Goal: Task Accomplishment & Management: Manage account settings

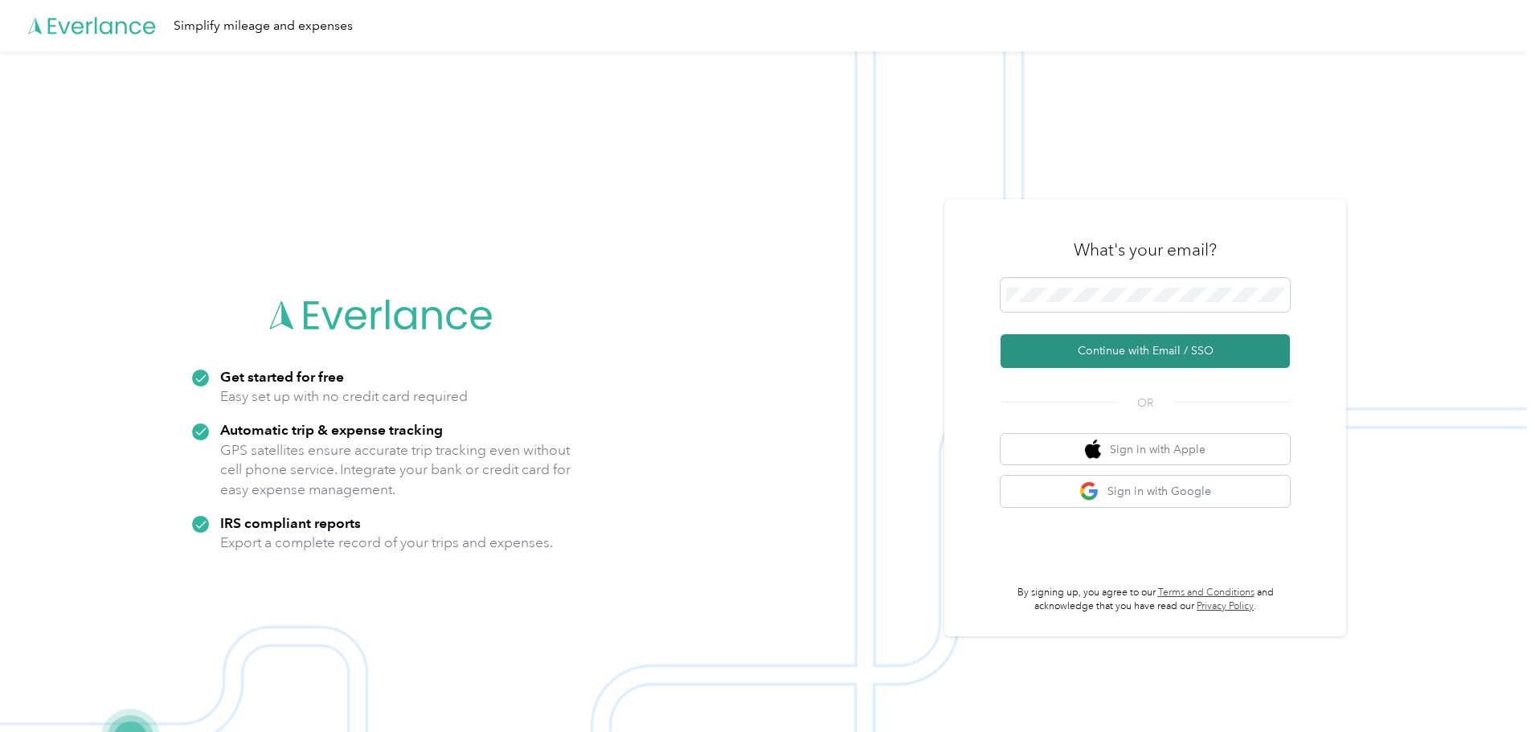
click at [1063, 361] on button "Continue with Email / SSO" at bounding box center [1144, 351] width 289 height 34
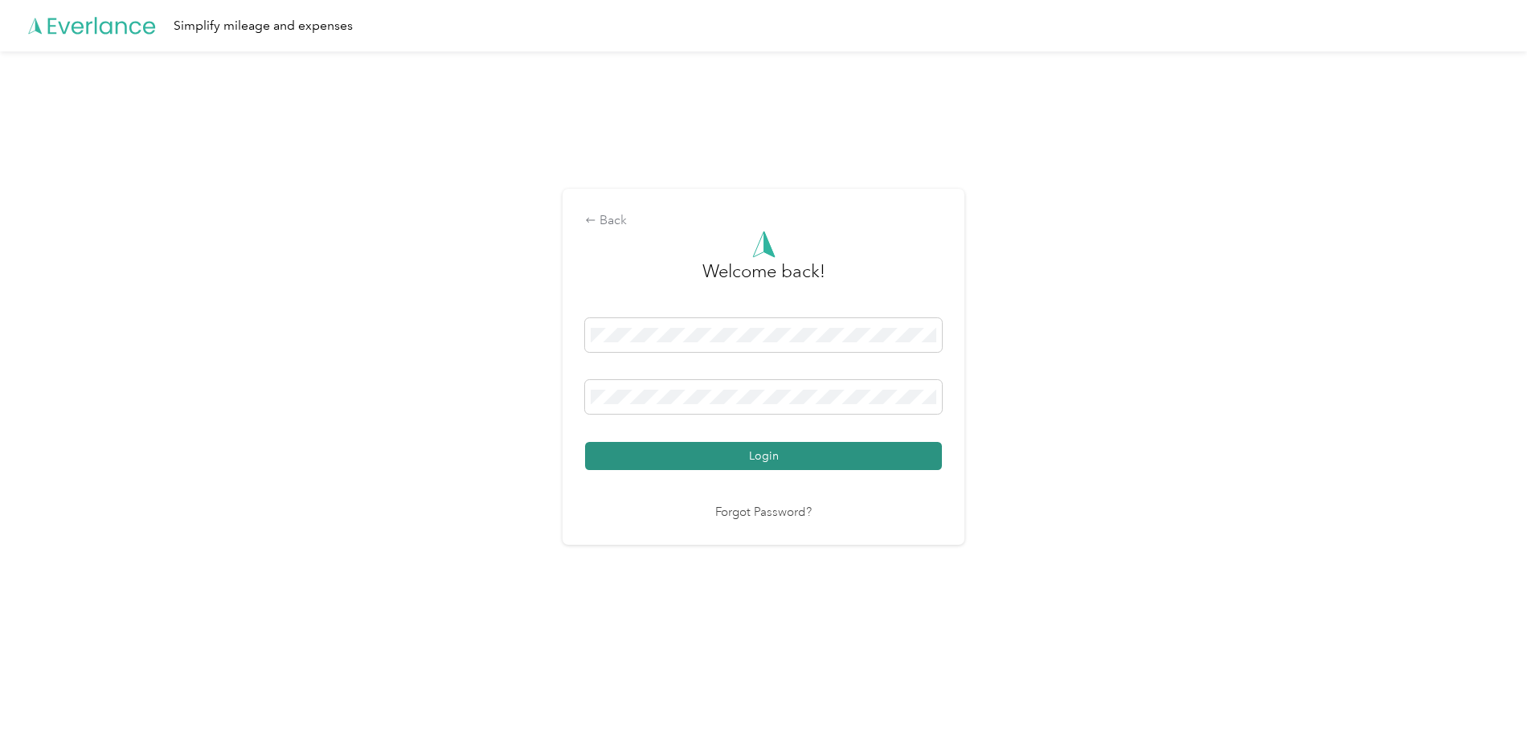
click at [730, 452] on button "Login" at bounding box center [763, 456] width 357 height 28
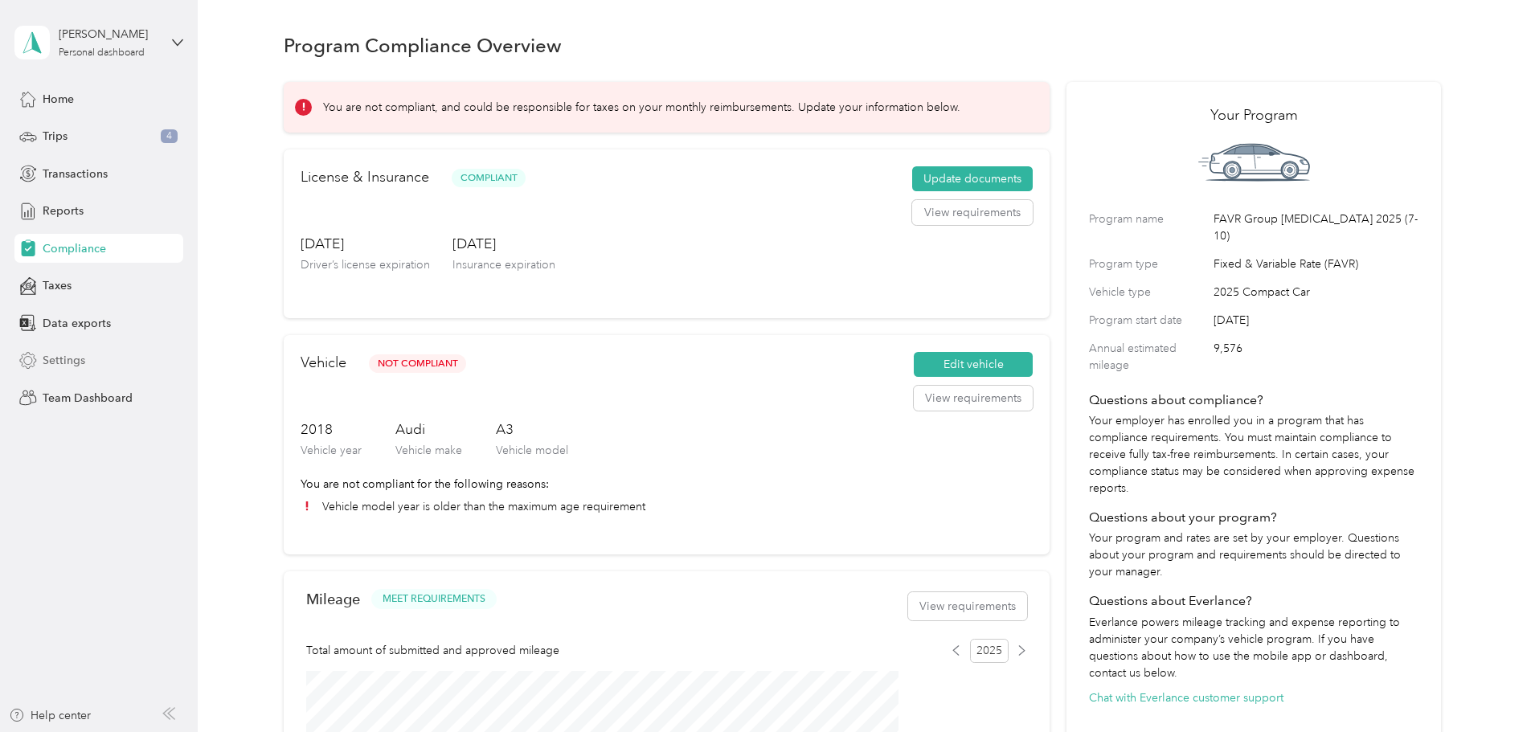
click at [60, 351] on div "Settings" at bounding box center [98, 360] width 169 height 29
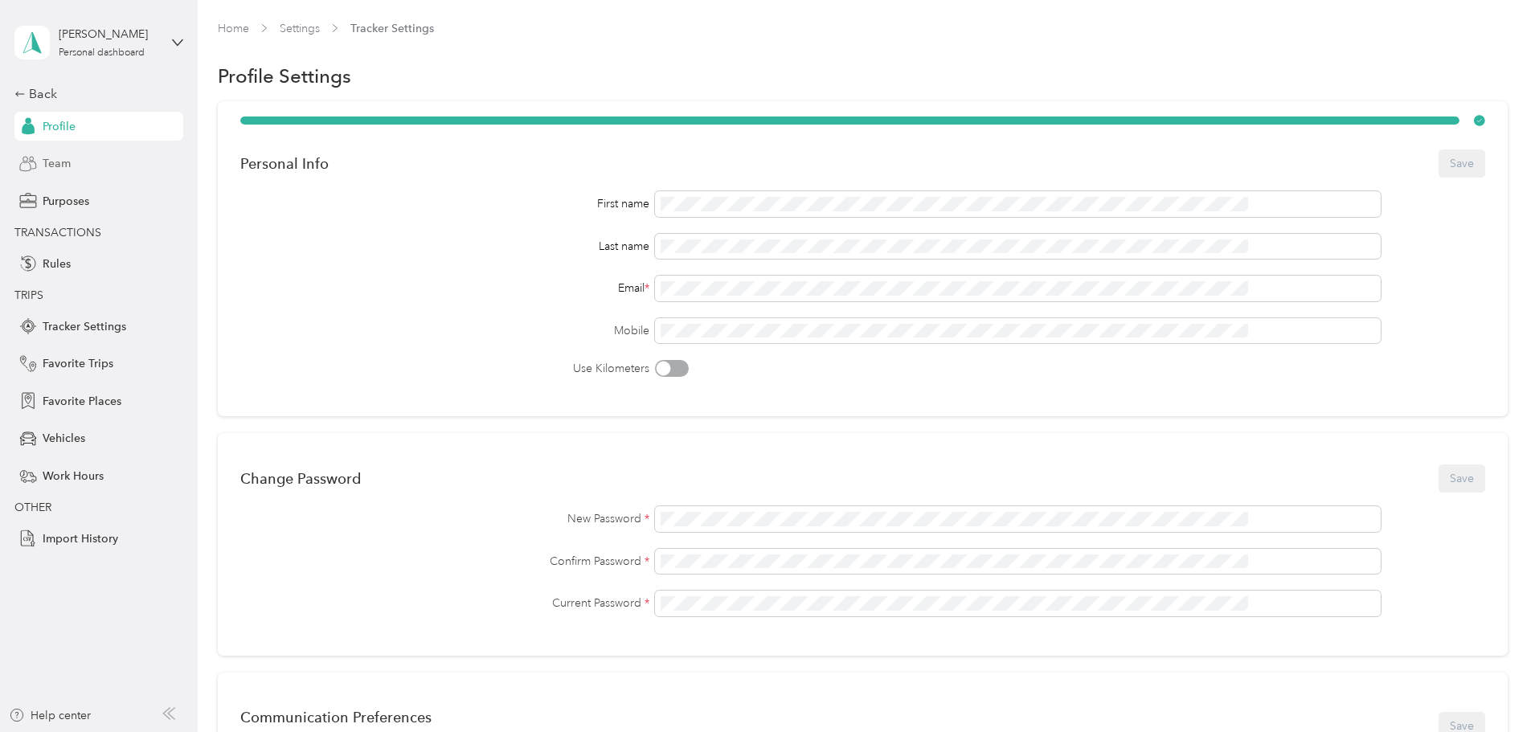
click at [50, 159] on span "Team" at bounding box center [57, 163] width 28 height 17
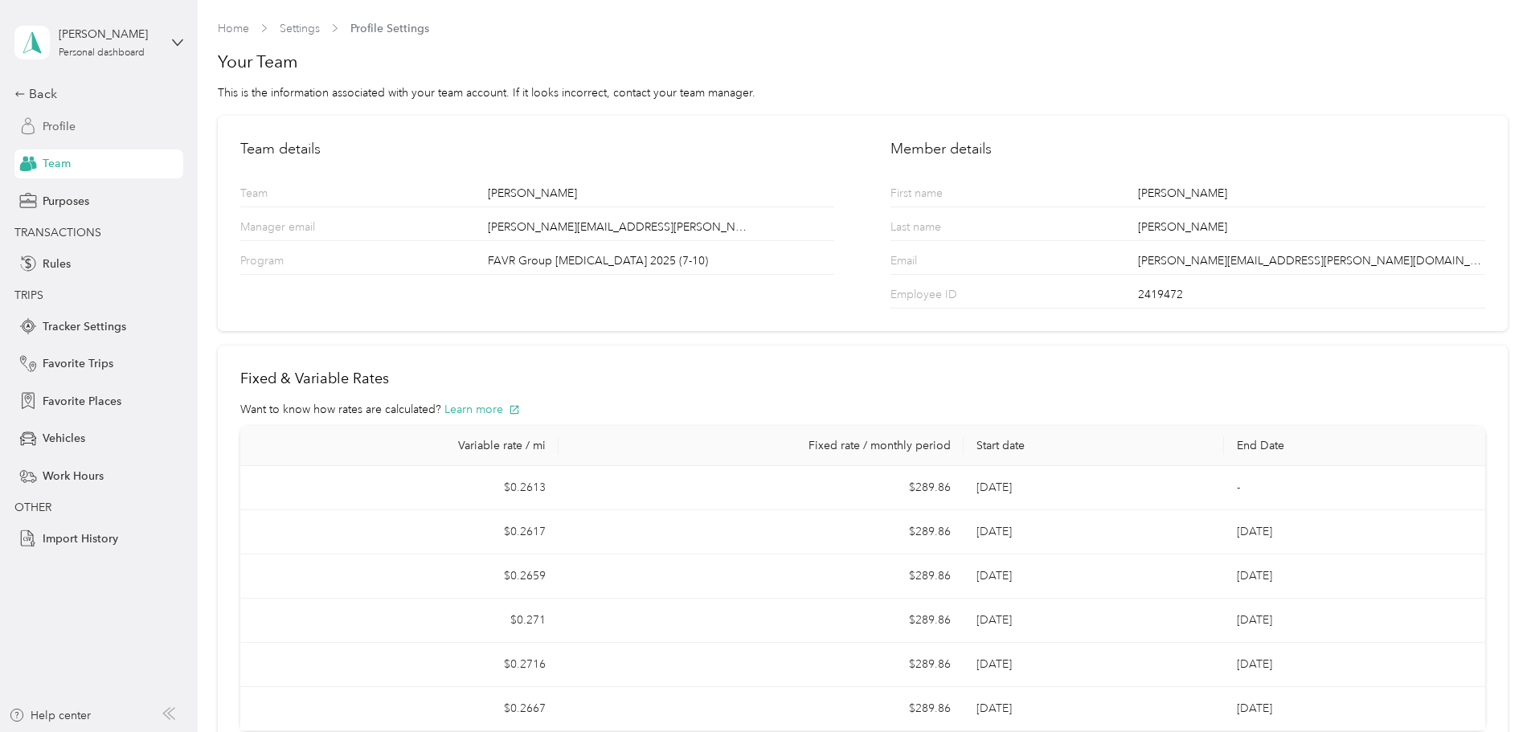
click at [59, 121] on span "Profile" at bounding box center [59, 126] width 33 height 17
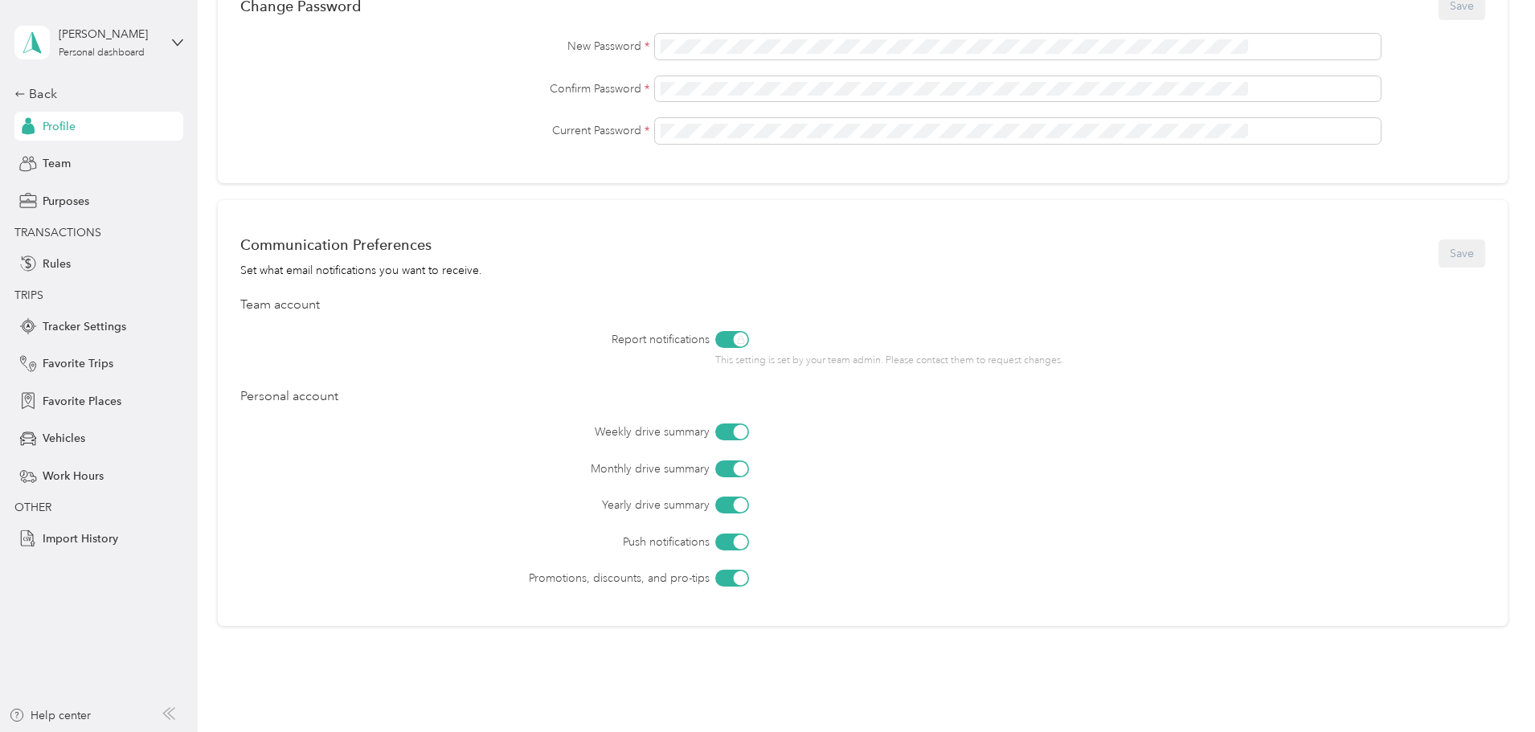
scroll to position [550, 0]
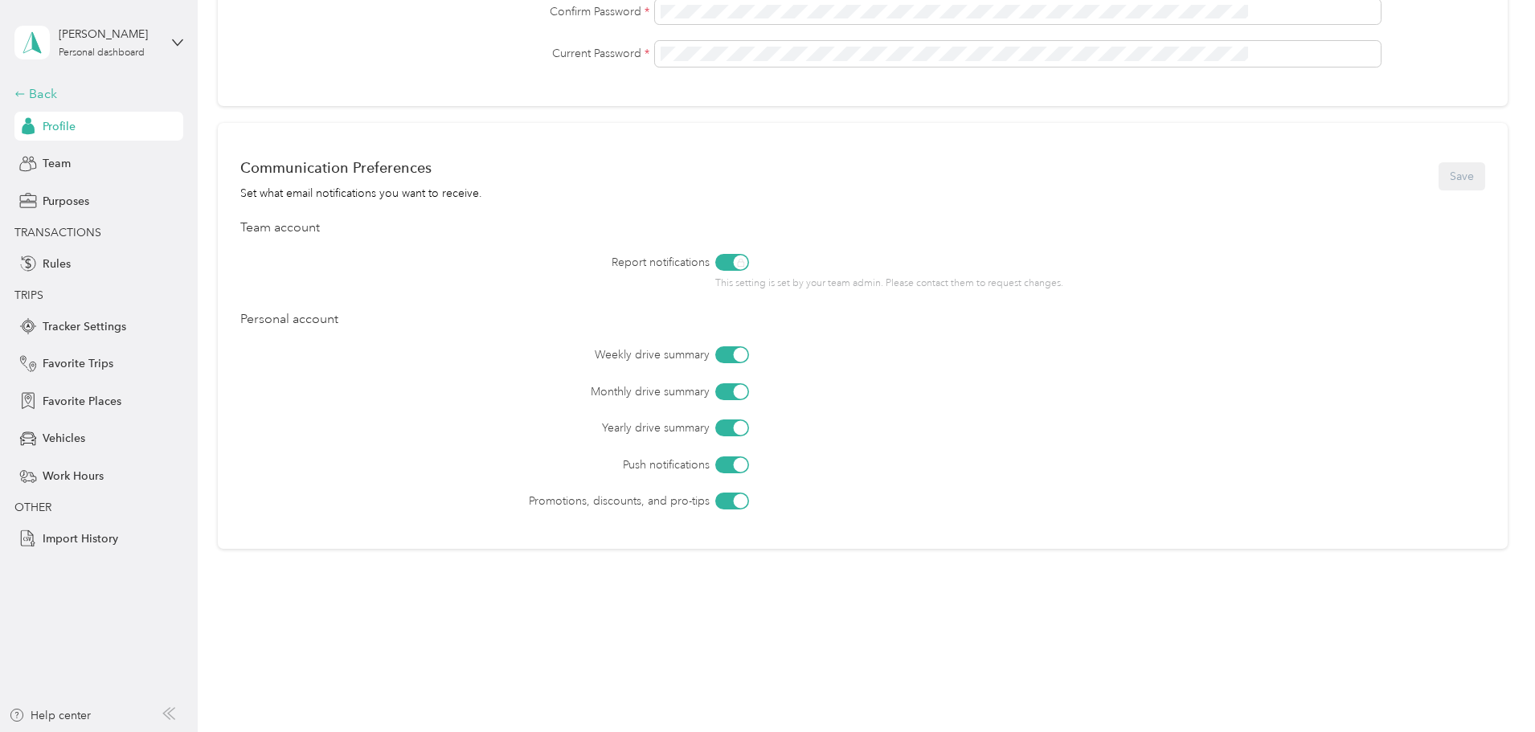
click at [38, 93] on div "Back" at bounding box center [94, 93] width 161 height 19
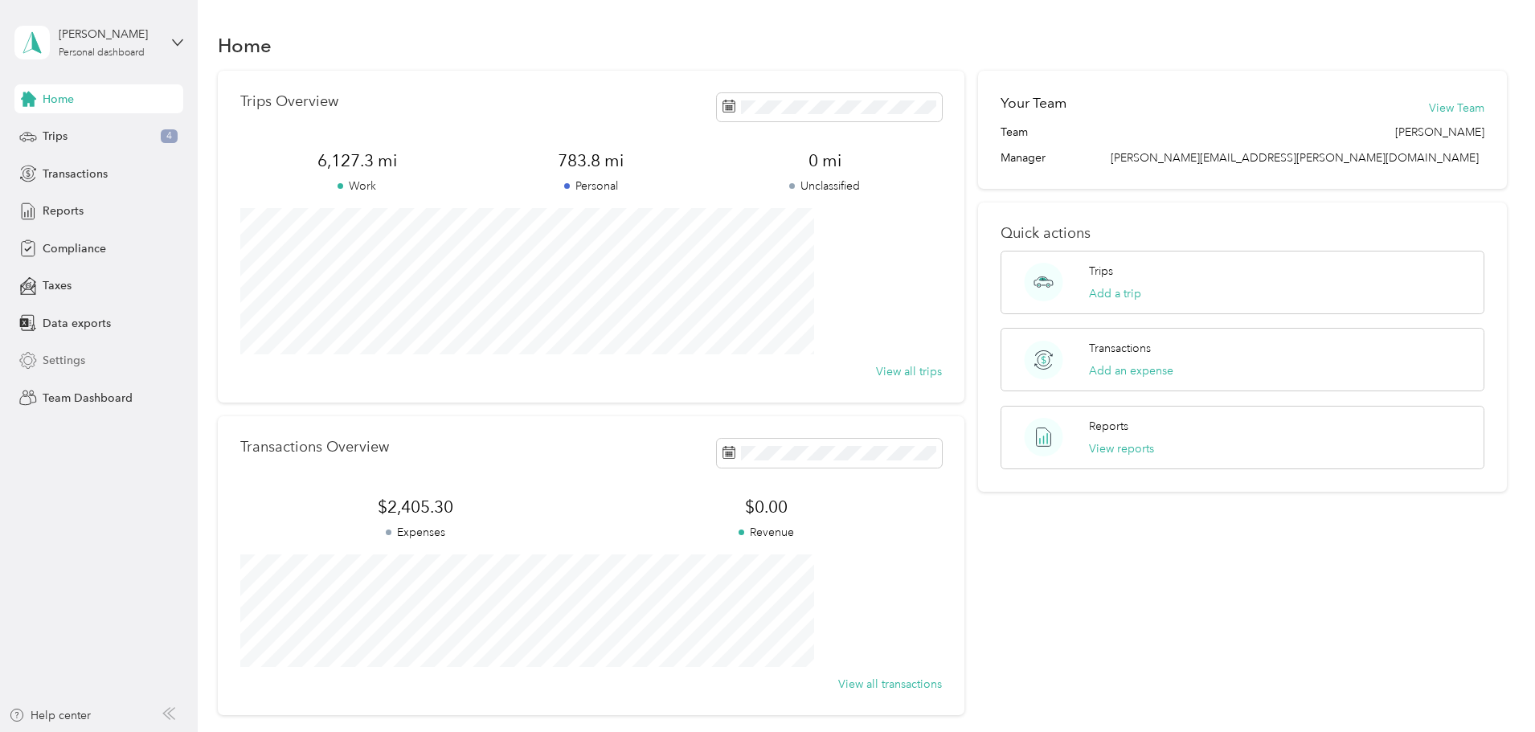
click at [56, 354] on span "Settings" at bounding box center [64, 360] width 43 height 17
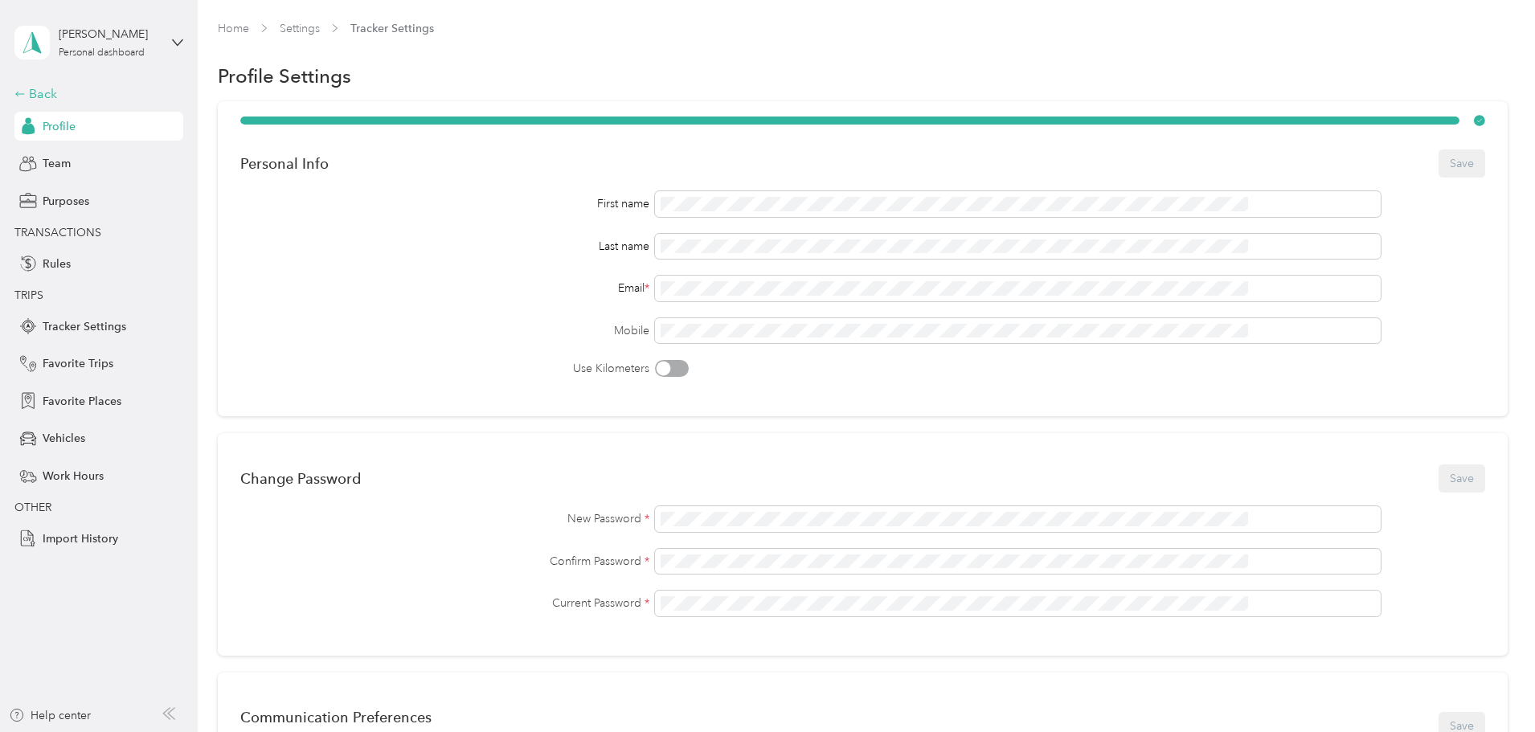
click at [35, 96] on div "Back" at bounding box center [94, 93] width 161 height 19
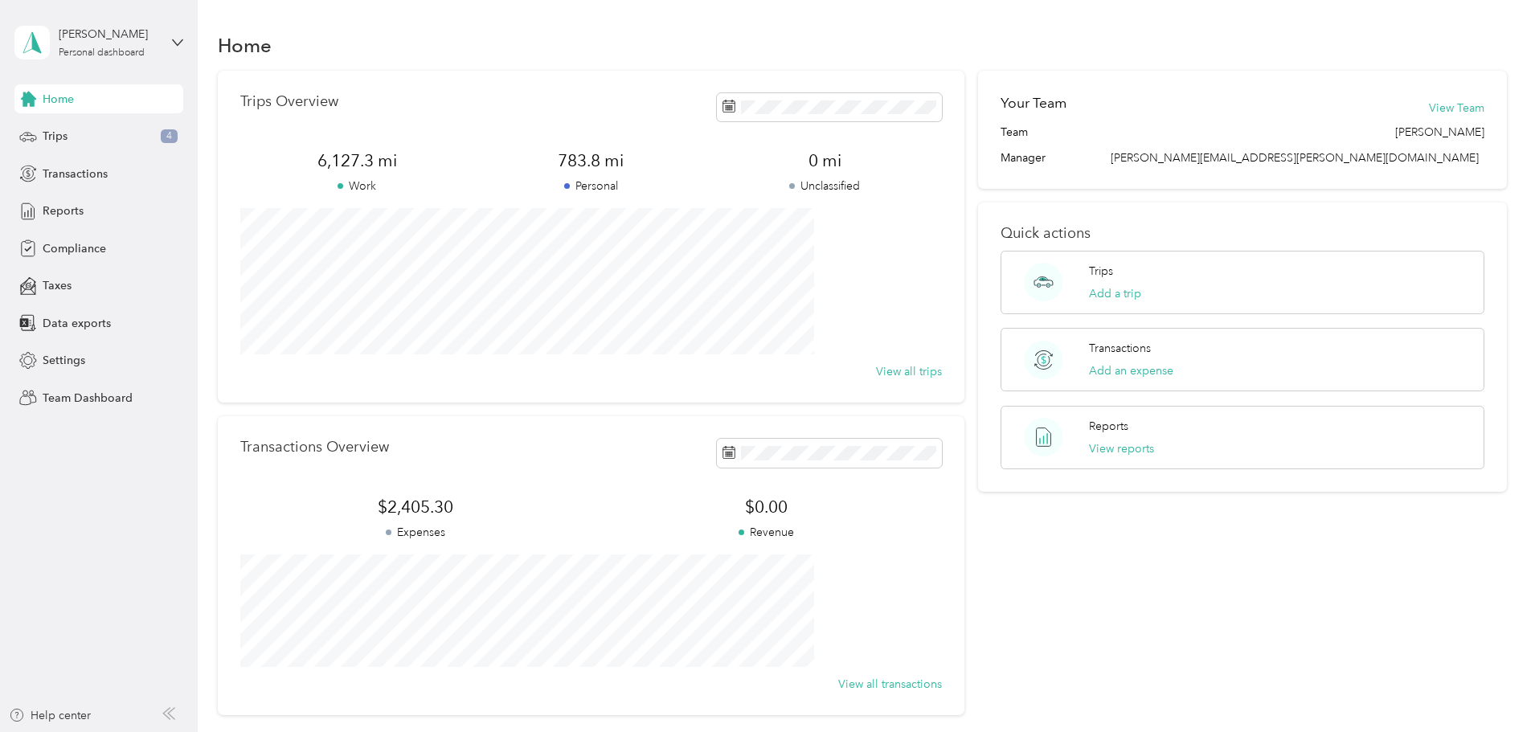
click at [53, 99] on span "Home" at bounding box center [58, 99] width 31 height 17
click at [71, 399] on span "Team Dashboard" at bounding box center [88, 398] width 90 height 17
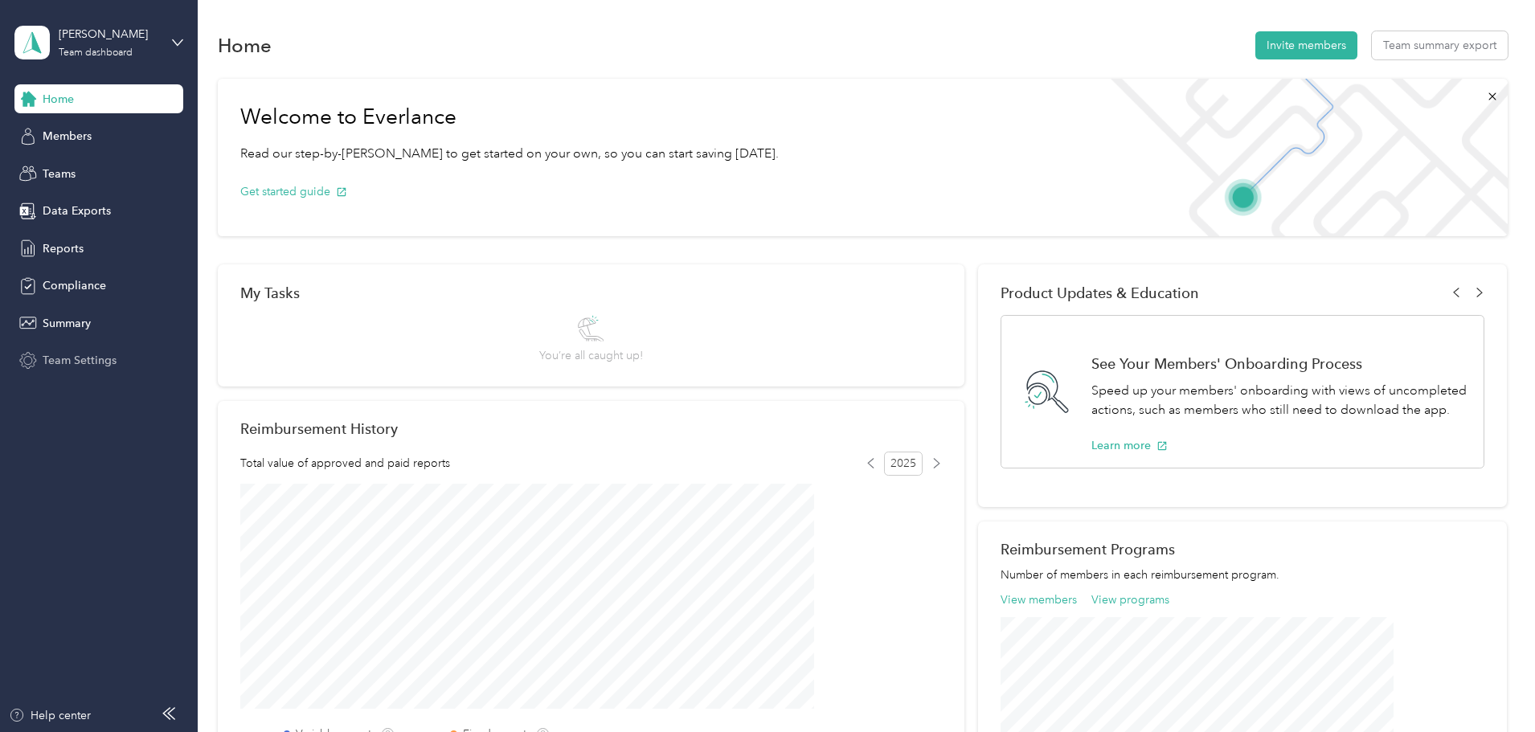
click at [79, 356] on span "Team Settings" at bounding box center [80, 360] width 74 height 17
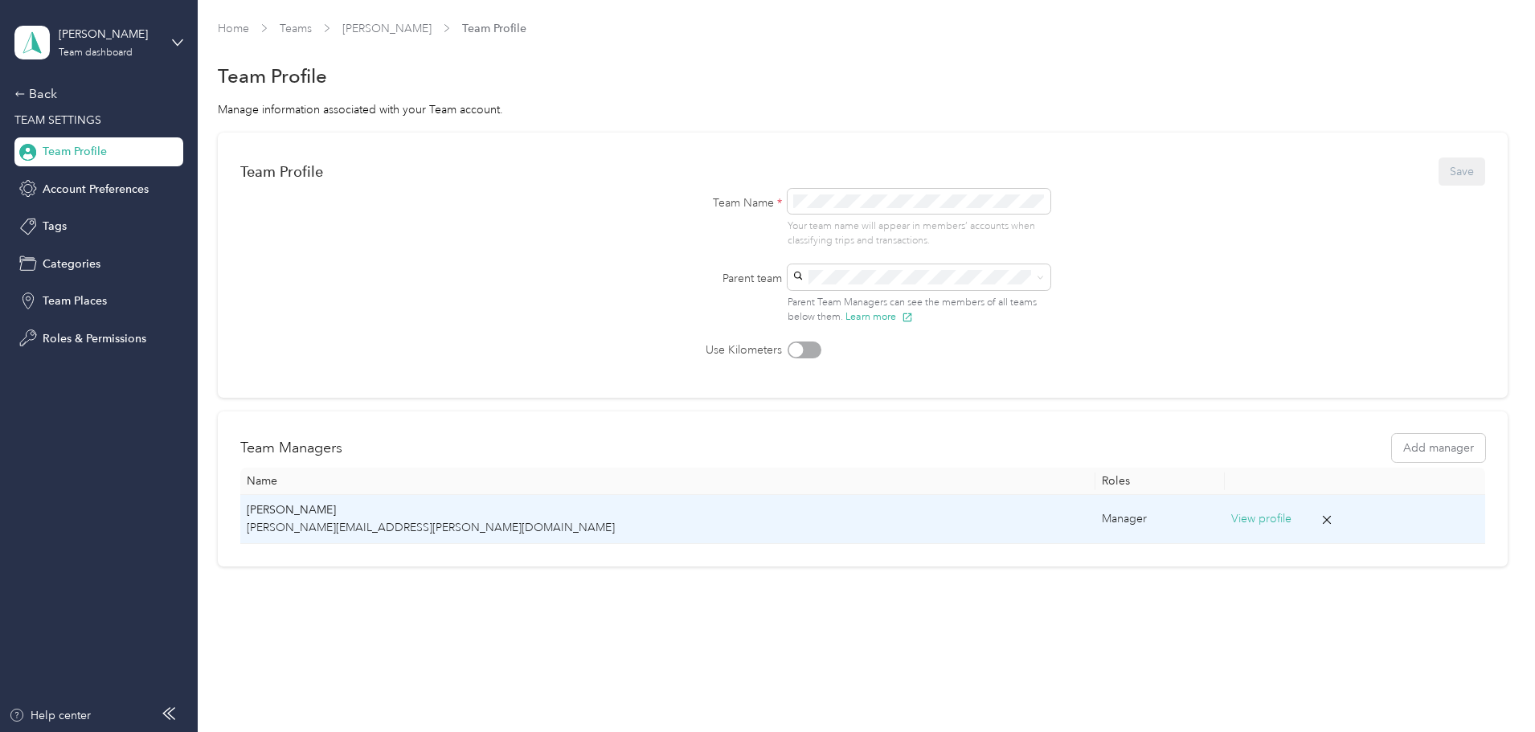
click at [1231, 519] on button "View profile" at bounding box center [1261, 519] width 60 height 18
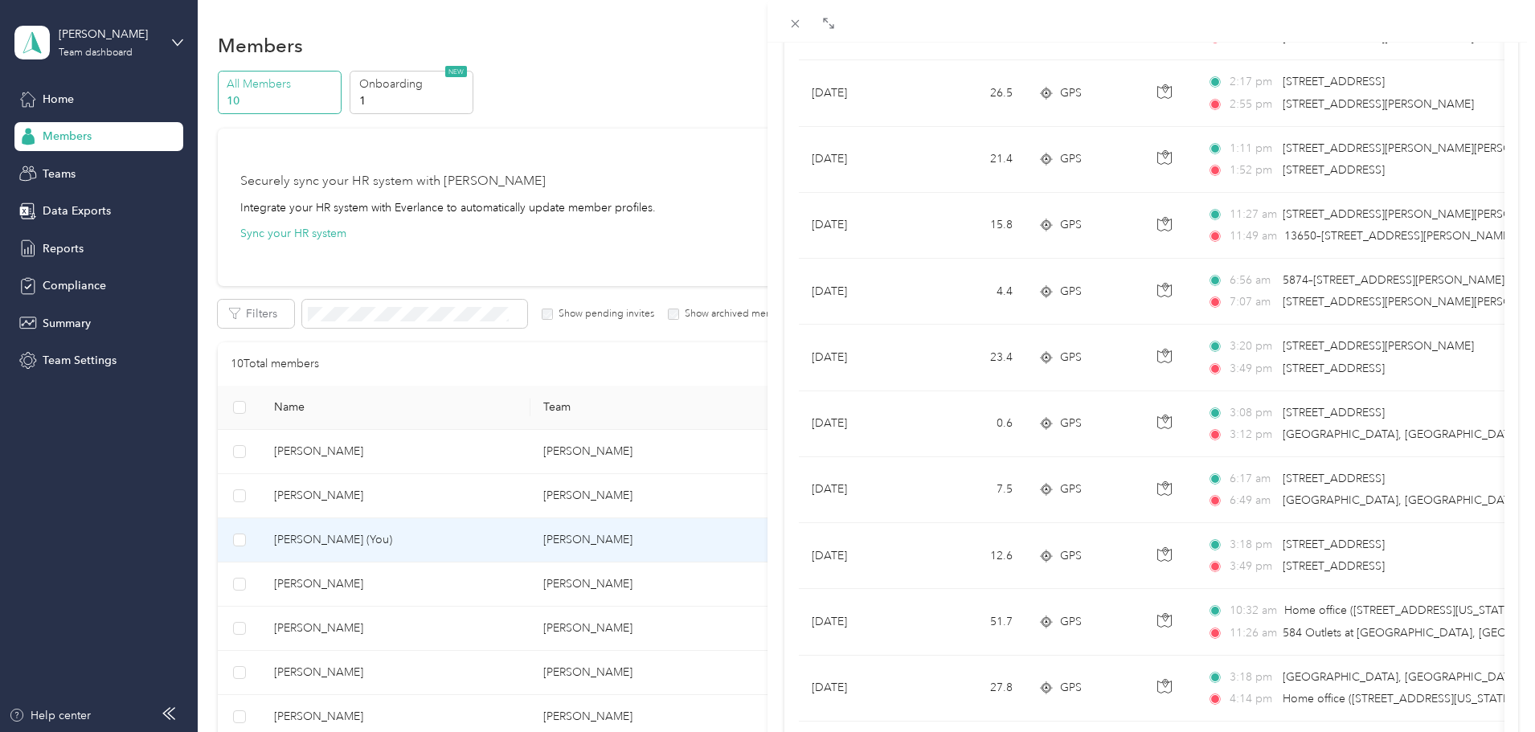
scroll to position [804, 0]
click at [395, 444] on div "[PERSON_NAME] Archive Trips Expenses Reports Member info Program Rates Work hou…" at bounding box center [767, 366] width 1535 height 732
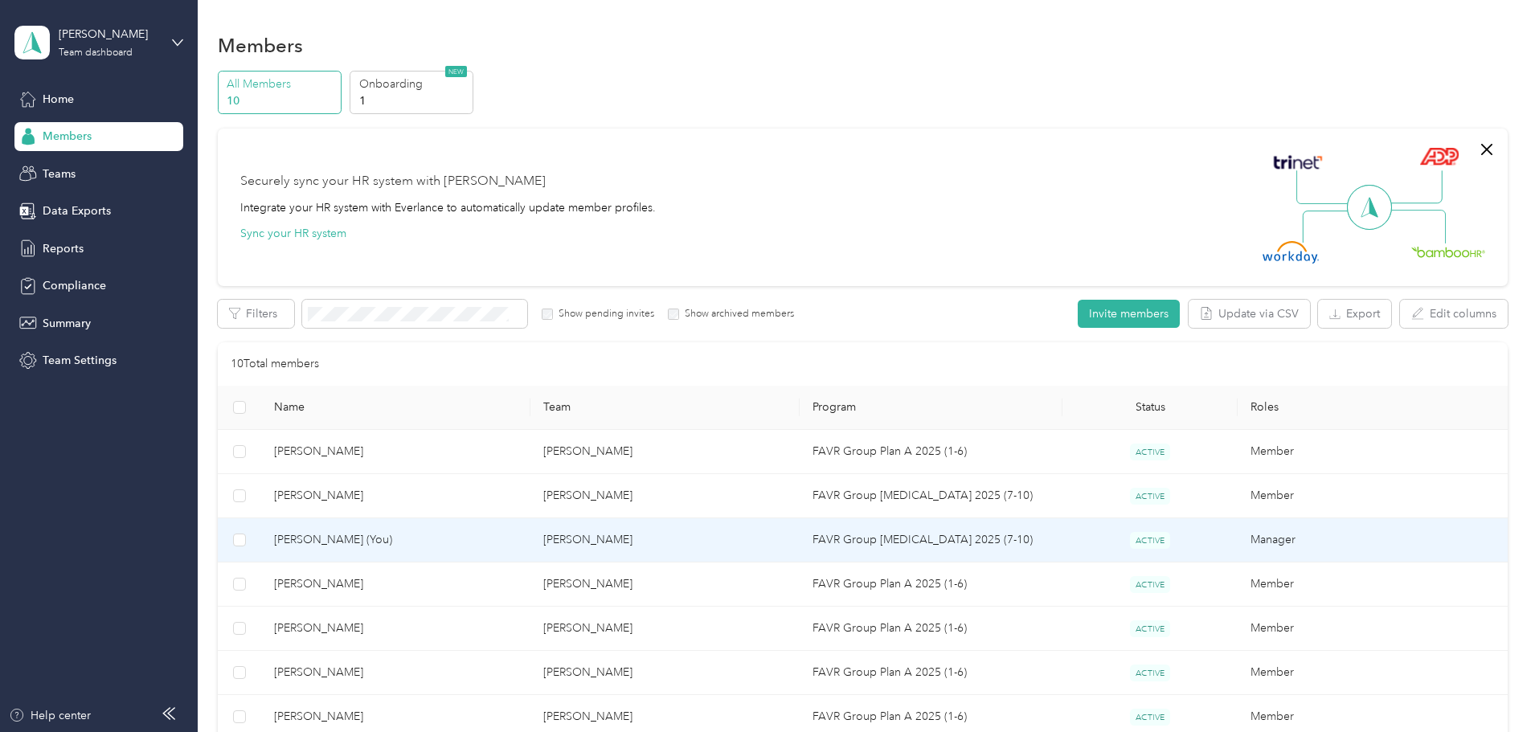
scroll to position [78, 0]
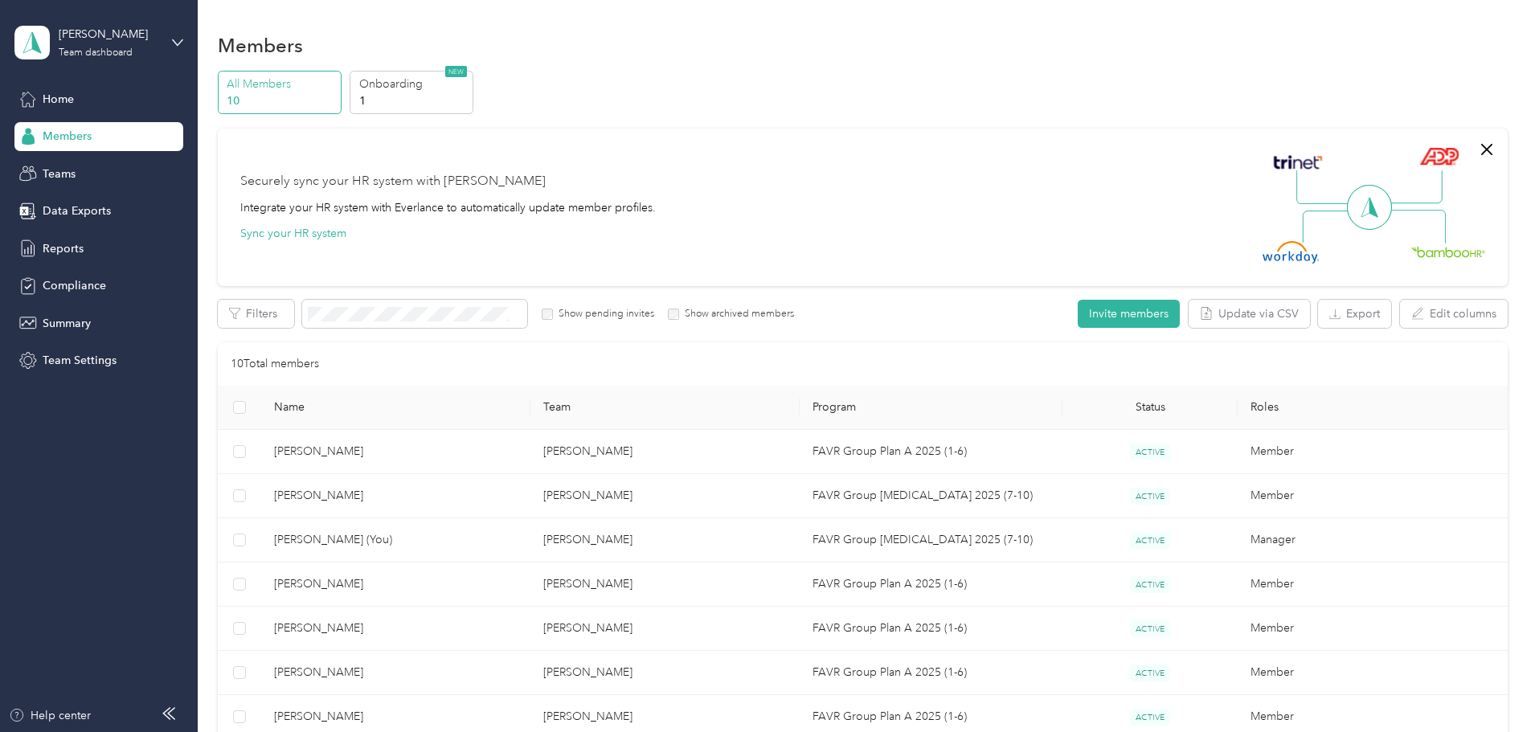
click at [336, 85] on p "All Members" at bounding box center [281, 84] width 109 height 17
click at [63, 172] on span "Teams" at bounding box center [59, 174] width 33 height 17
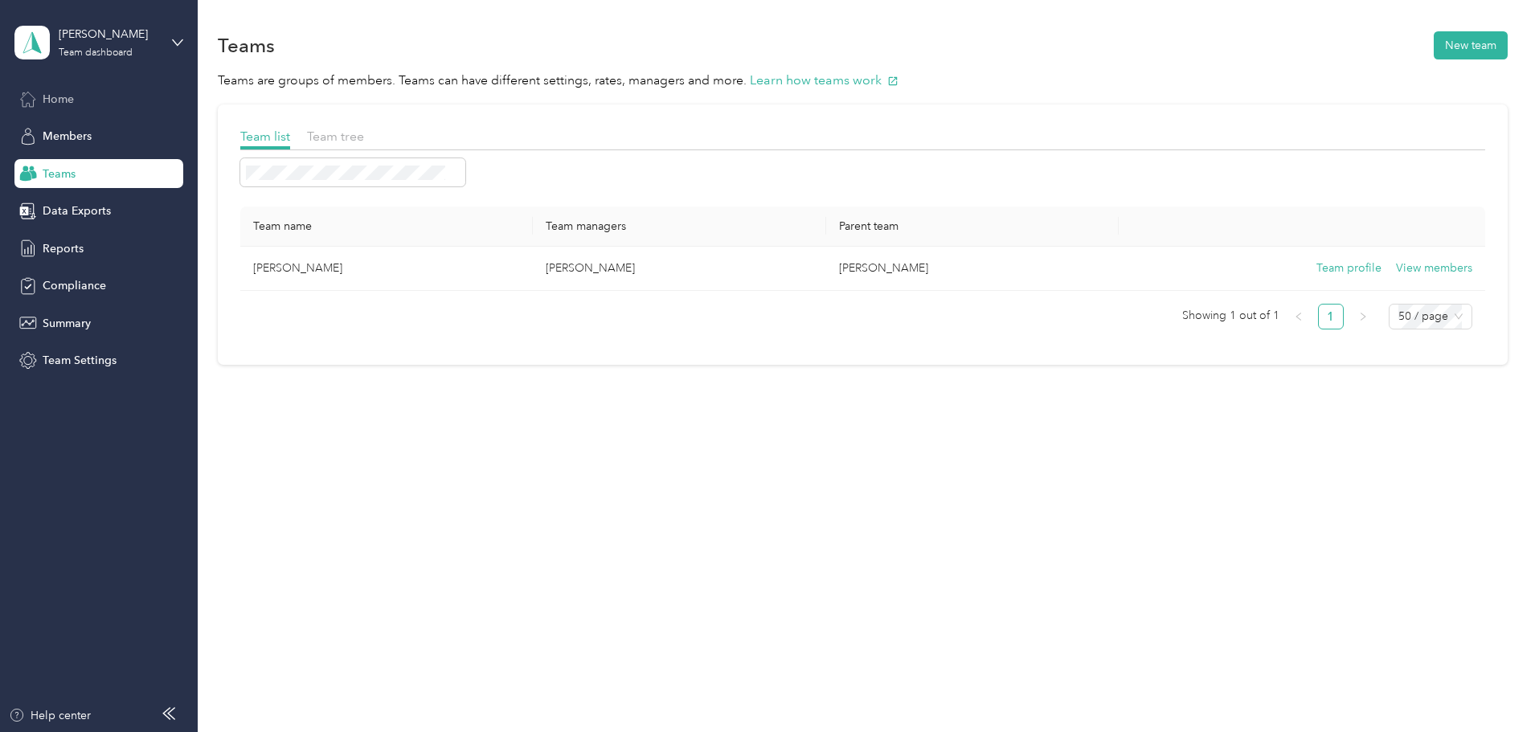
click at [59, 97] on span "Home" at bounding box center [58, 99] width 31 height 17
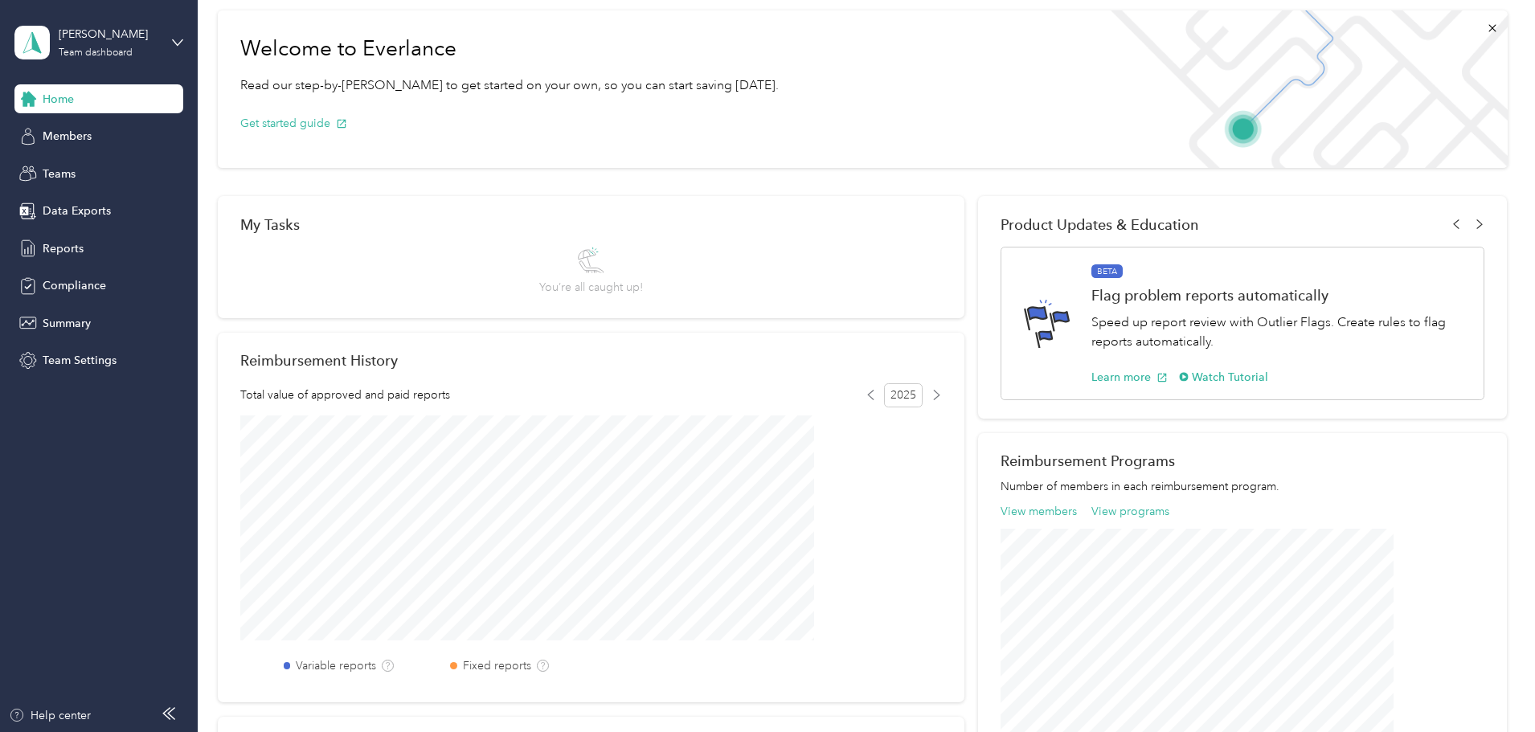
scroll to position [40, 0]
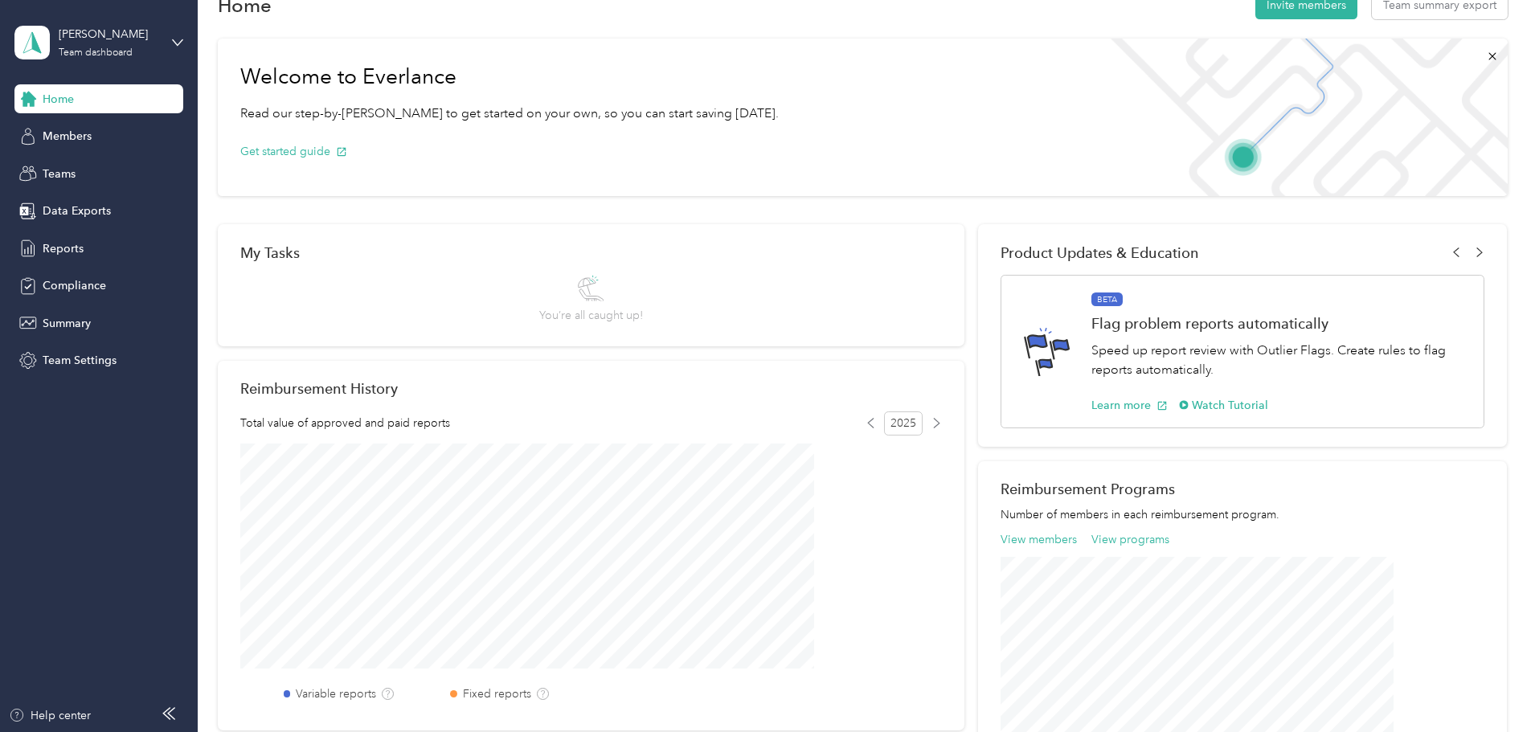
click at [61, 97] on span "Home" at bounding box center [58, 99] width 31 height 17
click at [63, 100] on span "Home" at bounding box center [58, 99] width 31 height 17
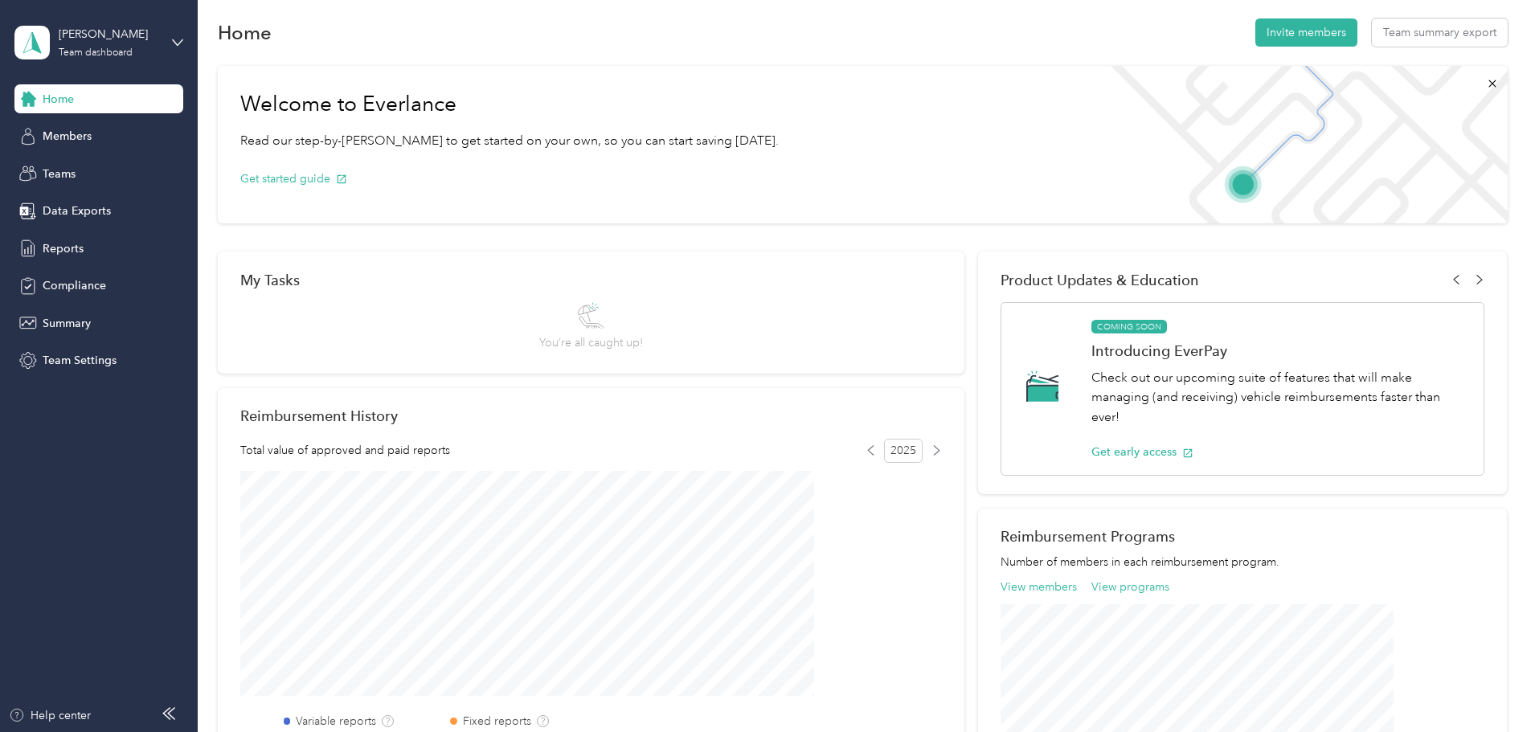
scroll to position [0, 0]
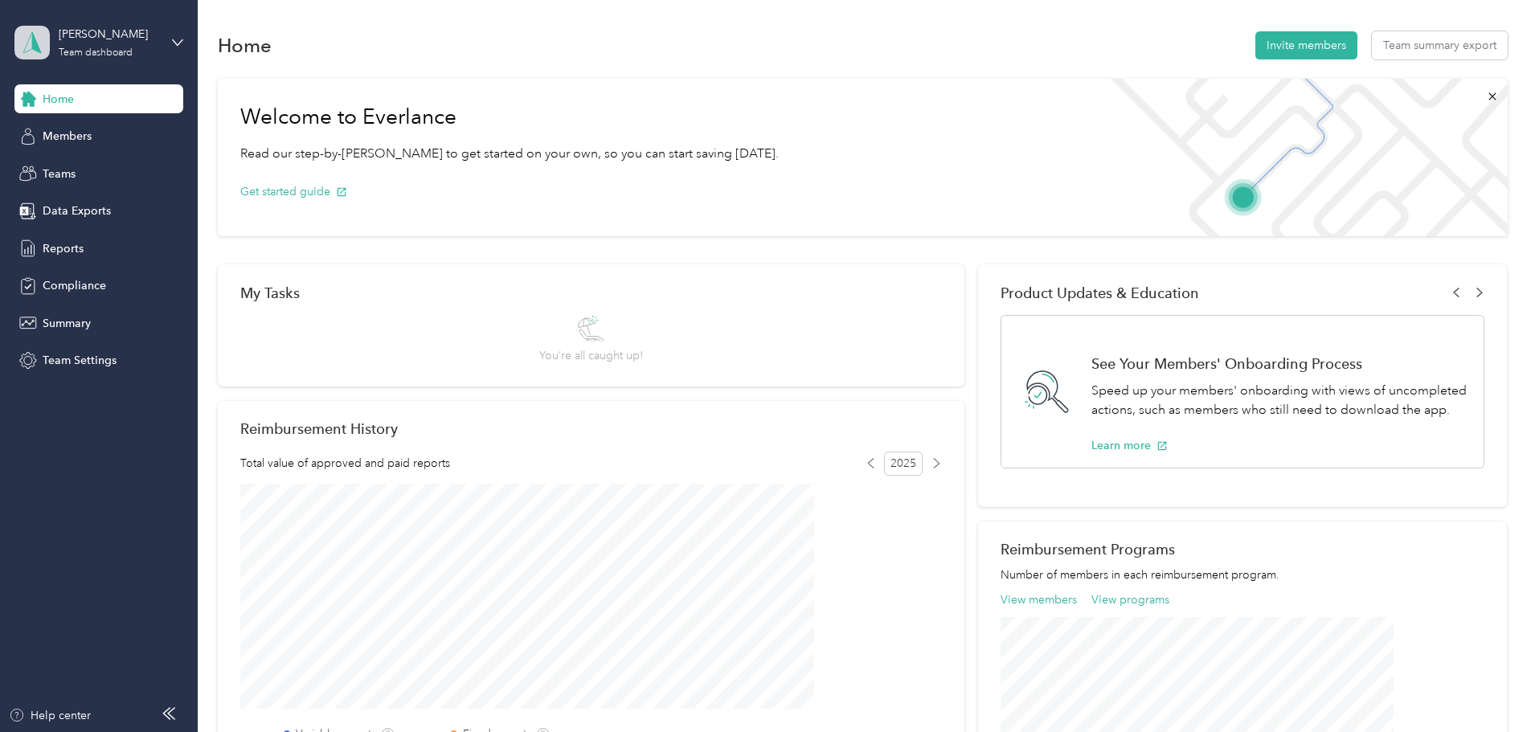
click at [37, 48] on polygon at bounding box center [36, 41] width 9 height 21
click at [61, 170] on div "Personal dashboard" at bounding box center [79, 168] width 101 height 17
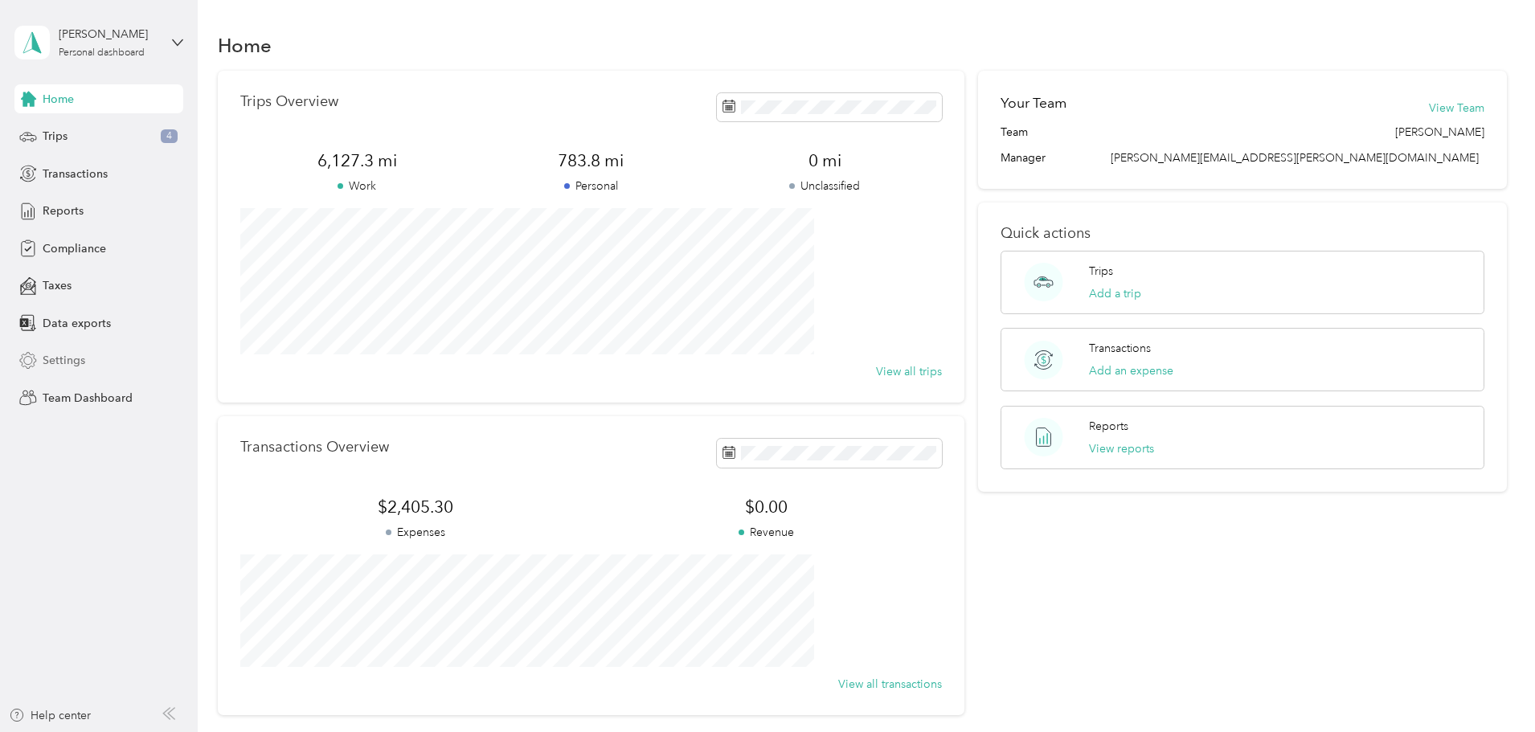
click at [59, 365] on span "Settings" at bounding box center [64, 360] width 43 height 17
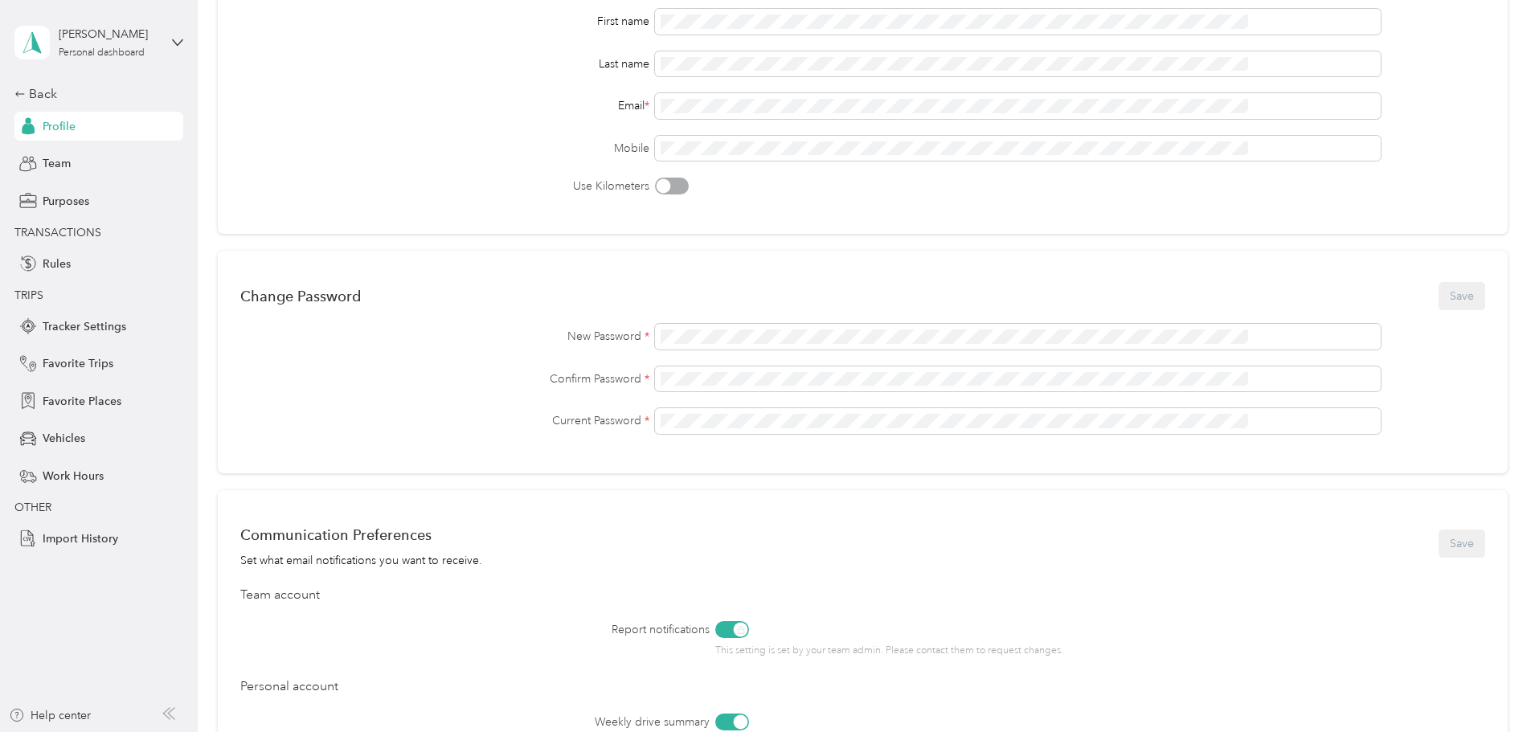
scroll to position [550, 0]
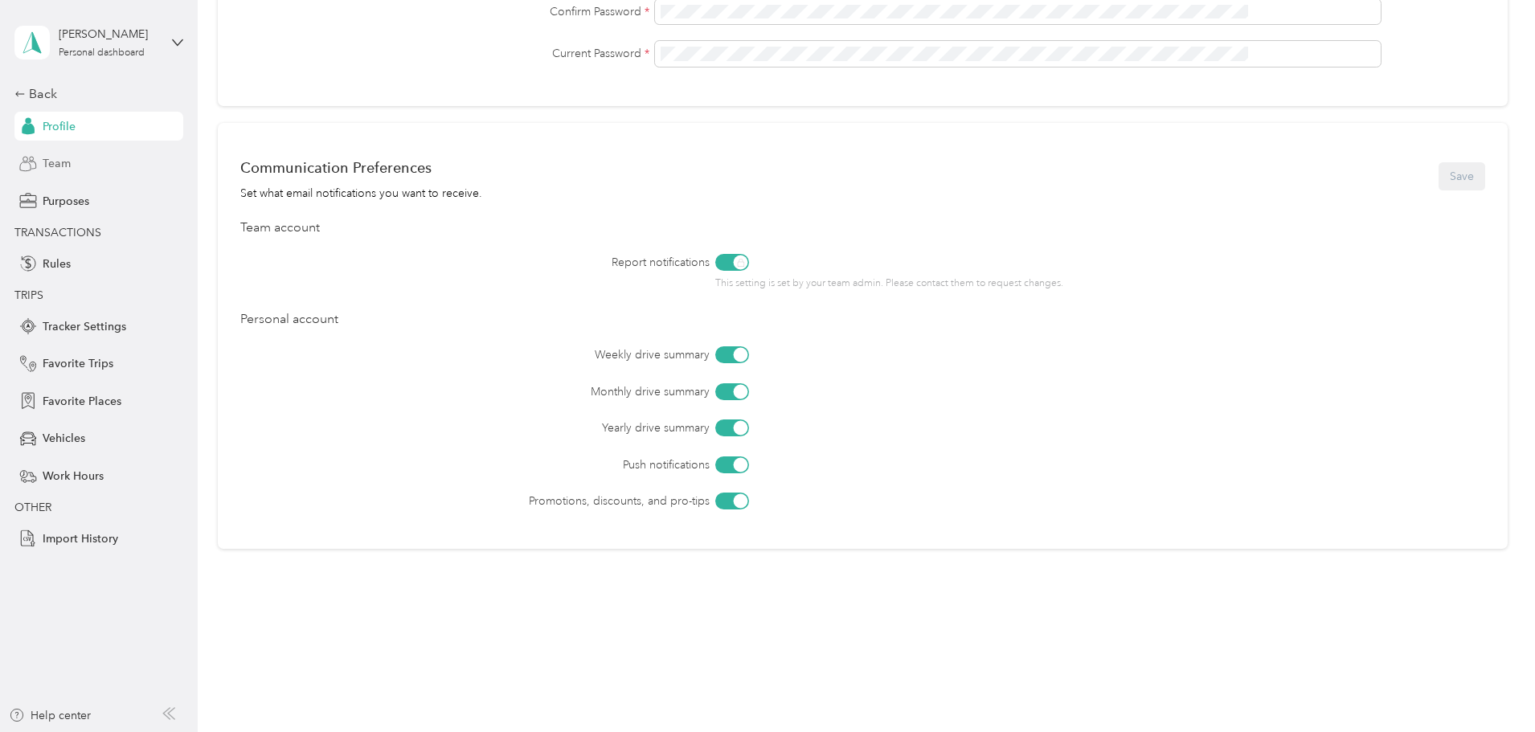
click at [62, 168] on span "Team" at bounding box center [57, 163] width 28 height 17
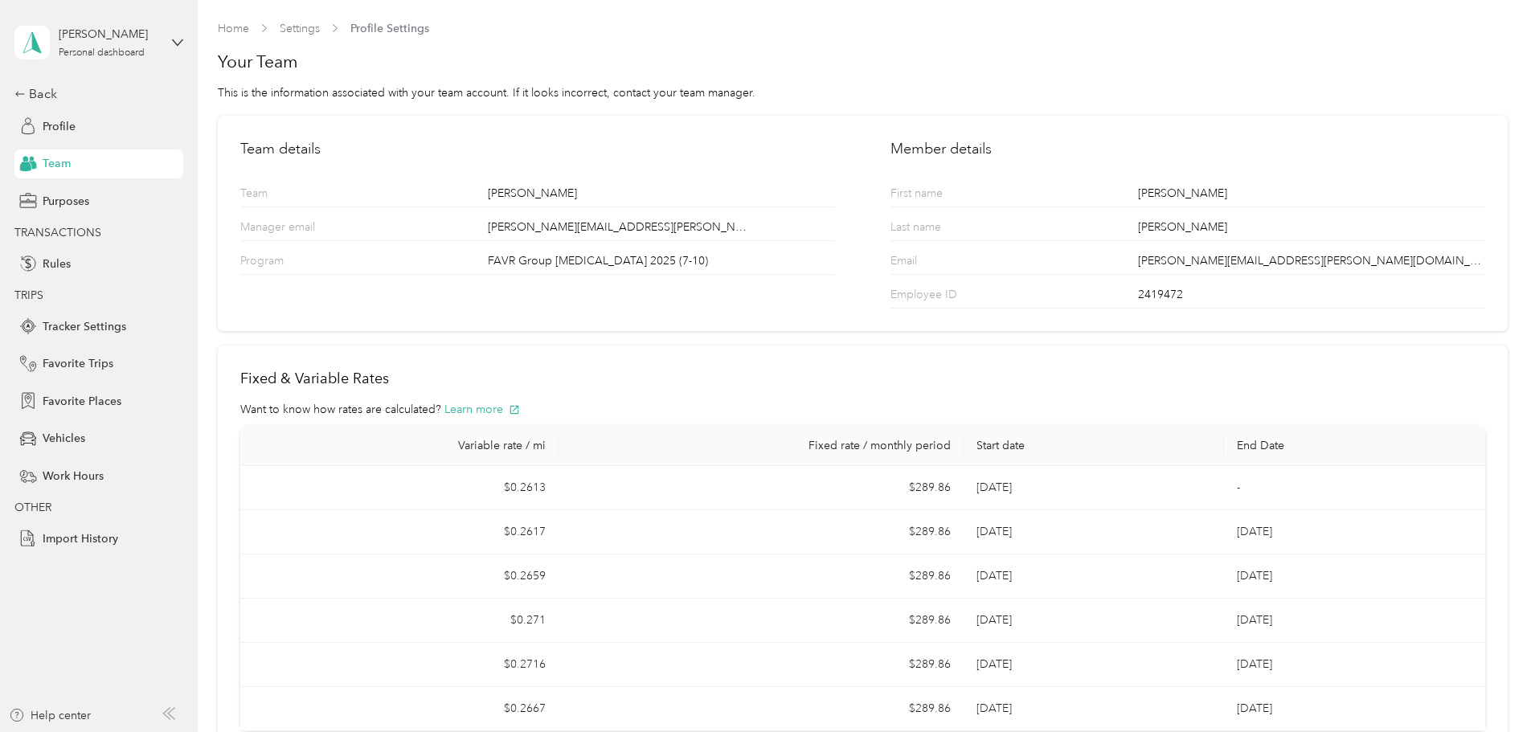
click at [61, 163] on span "Team" at bounding box center [57, 163] width 28 height 17
click at [177, 40] on icon at bounding box center [177, 42] width 11 height 11
click at [85, 126] on div "Team dashboard" at bounding box center [72, 129] width 86 height 17
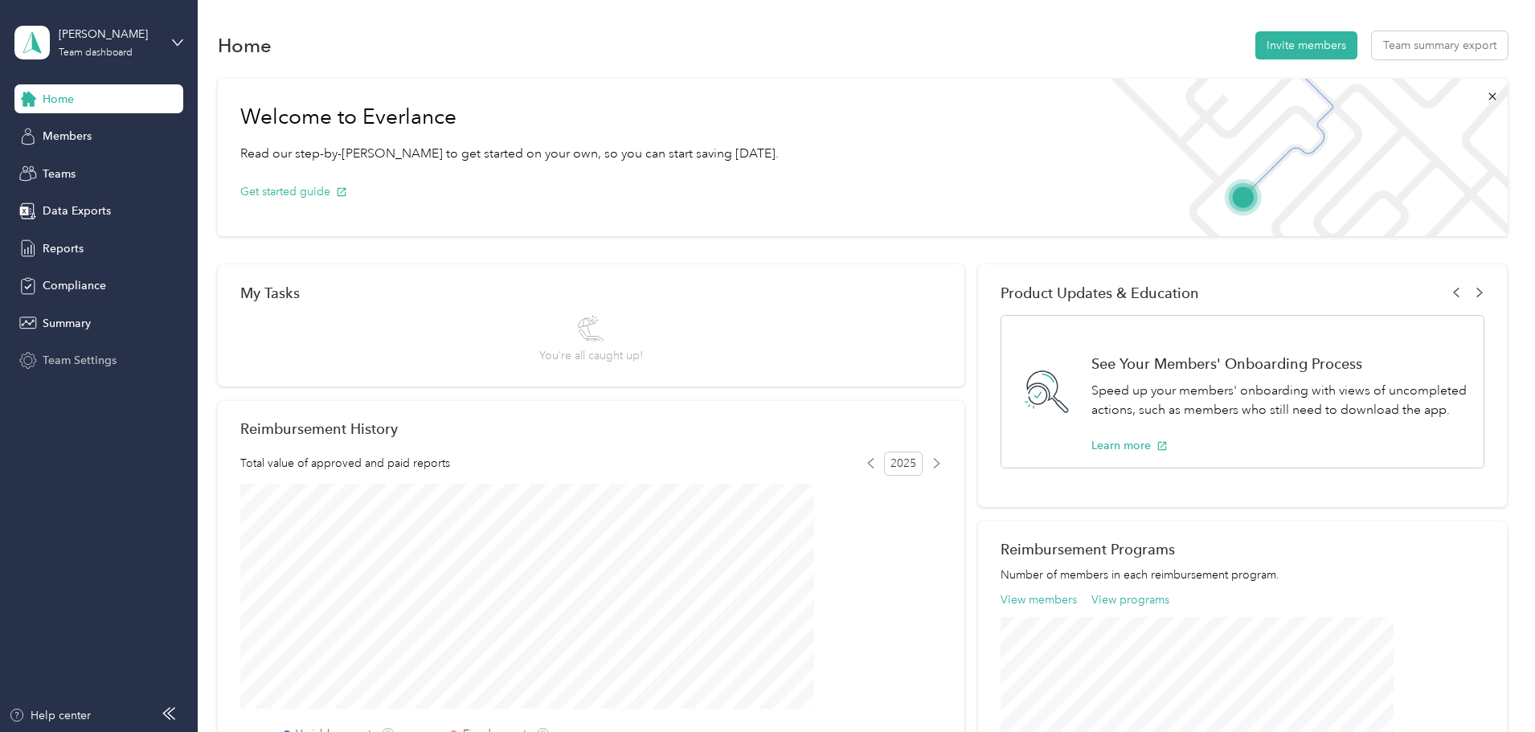
click at [58, 356] on span "Team Settings" at bounding box center [80, 360] width 74 height 17
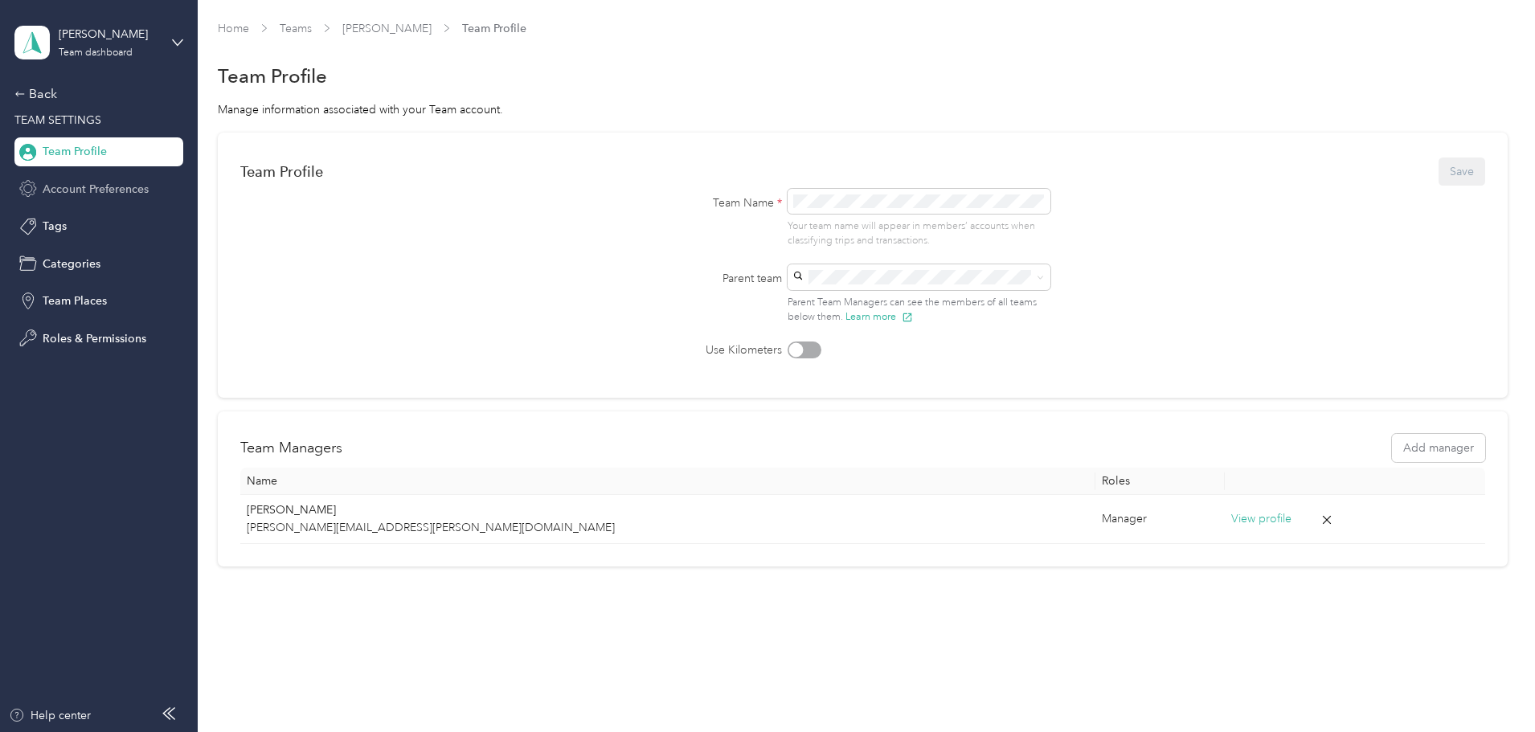
click at [64, 186] on span "Account Preferences" at bounding box center [96, 189] width 106 height 17
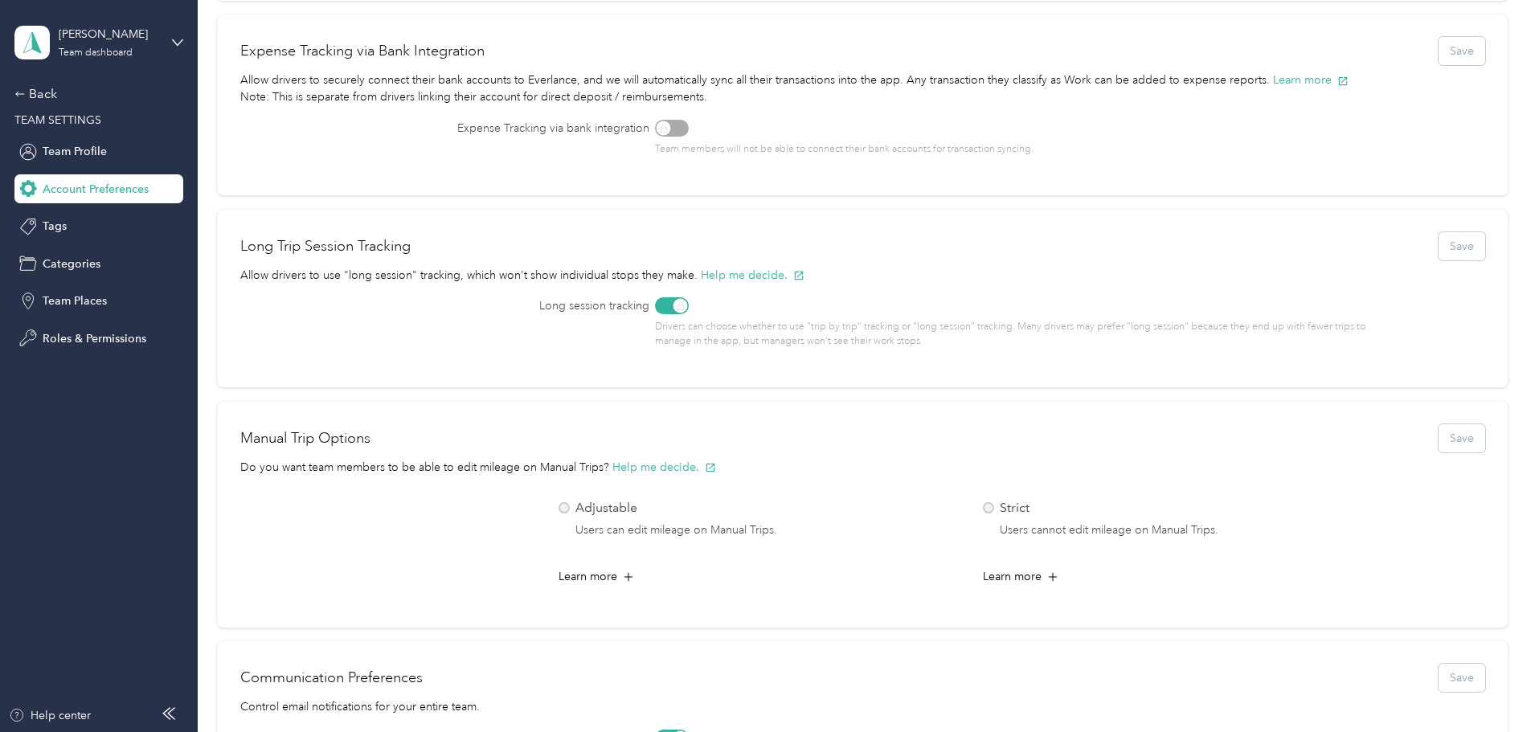
scroll to position [482, 0]
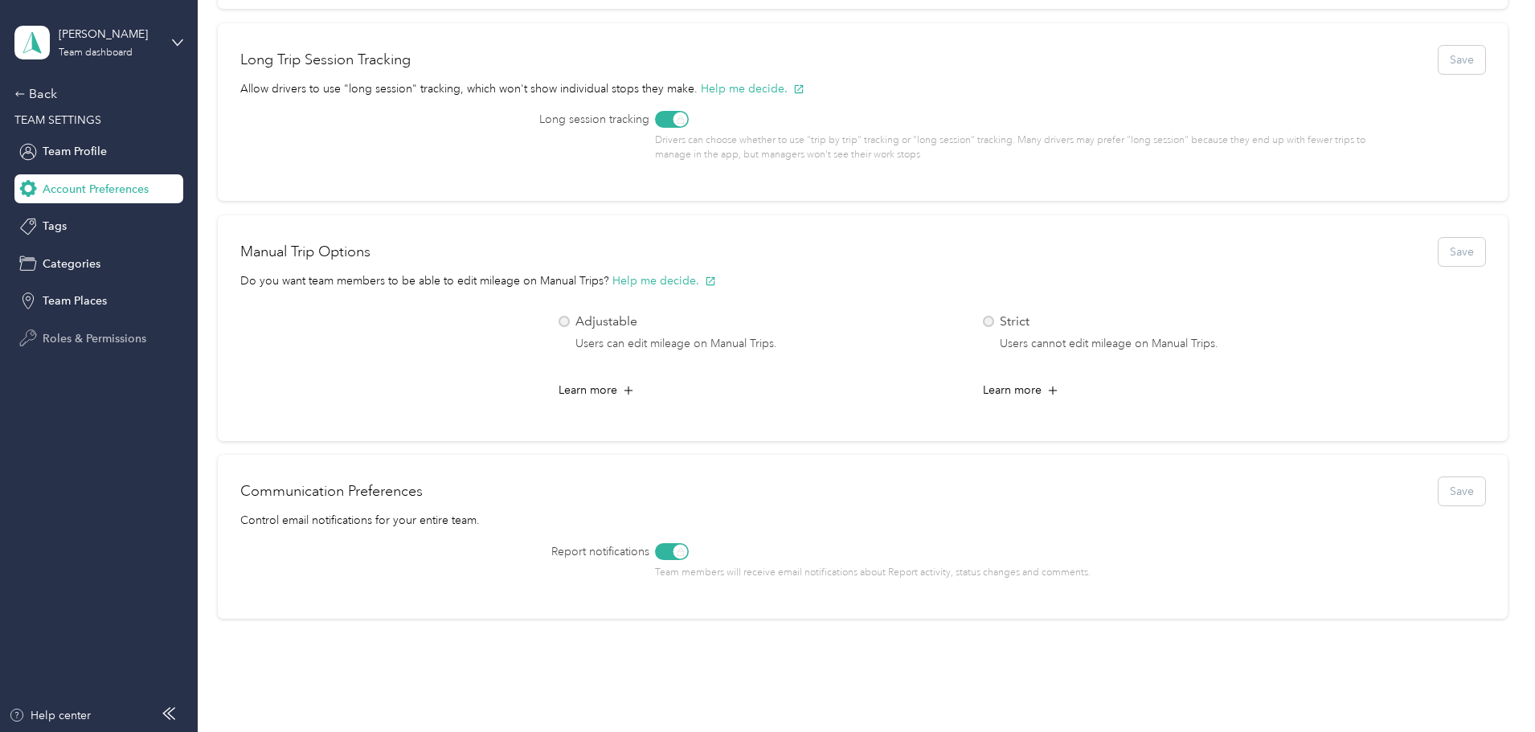
click at [63, 338] on span "Roles & Permissions" at bounding box center [95, 338] width 104 height 17
